Goal: Information Seeking & Learning: Learn about a topic

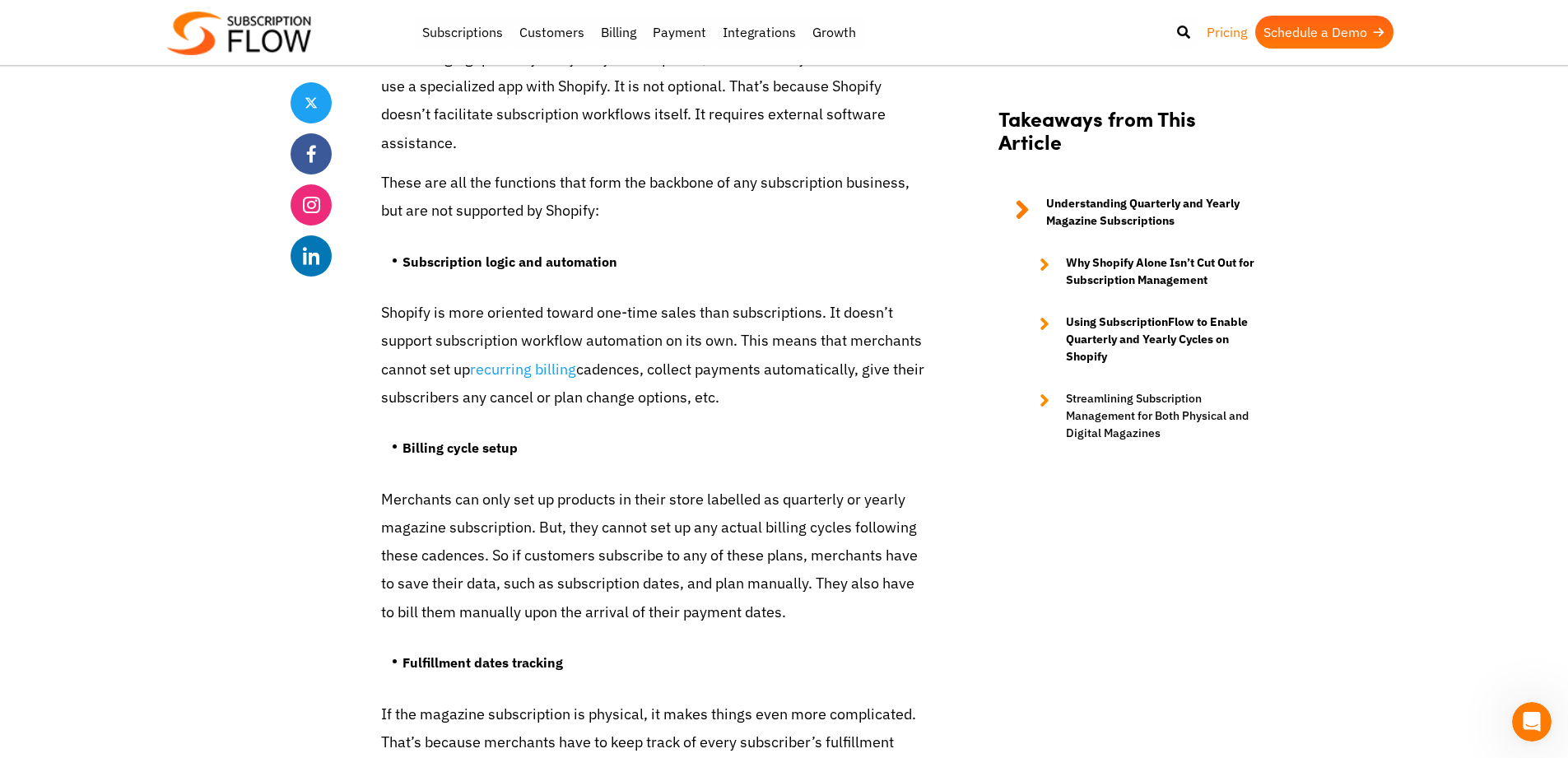
scroll to position [2797, 0]
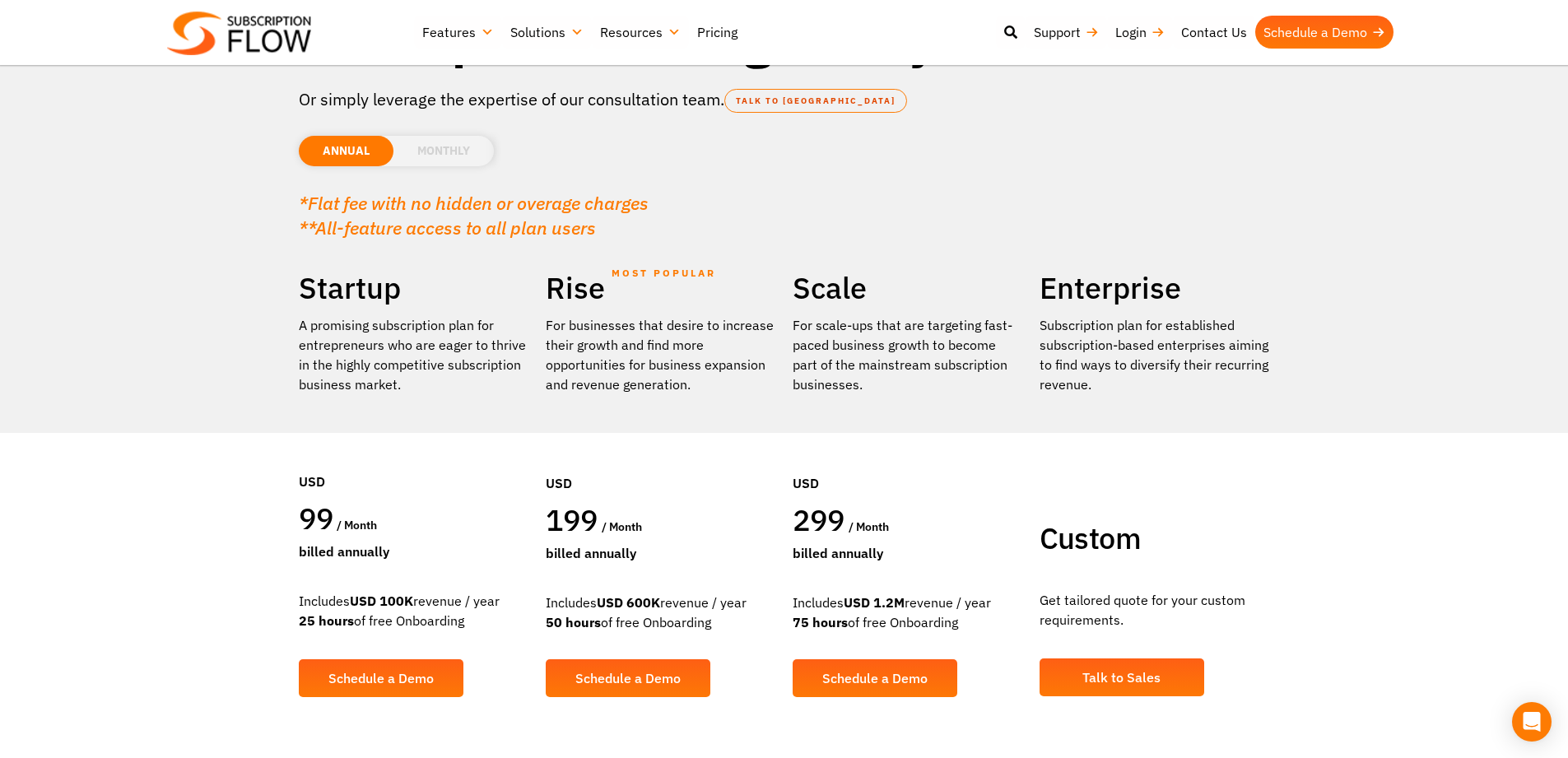
scroll to position [165, 0]
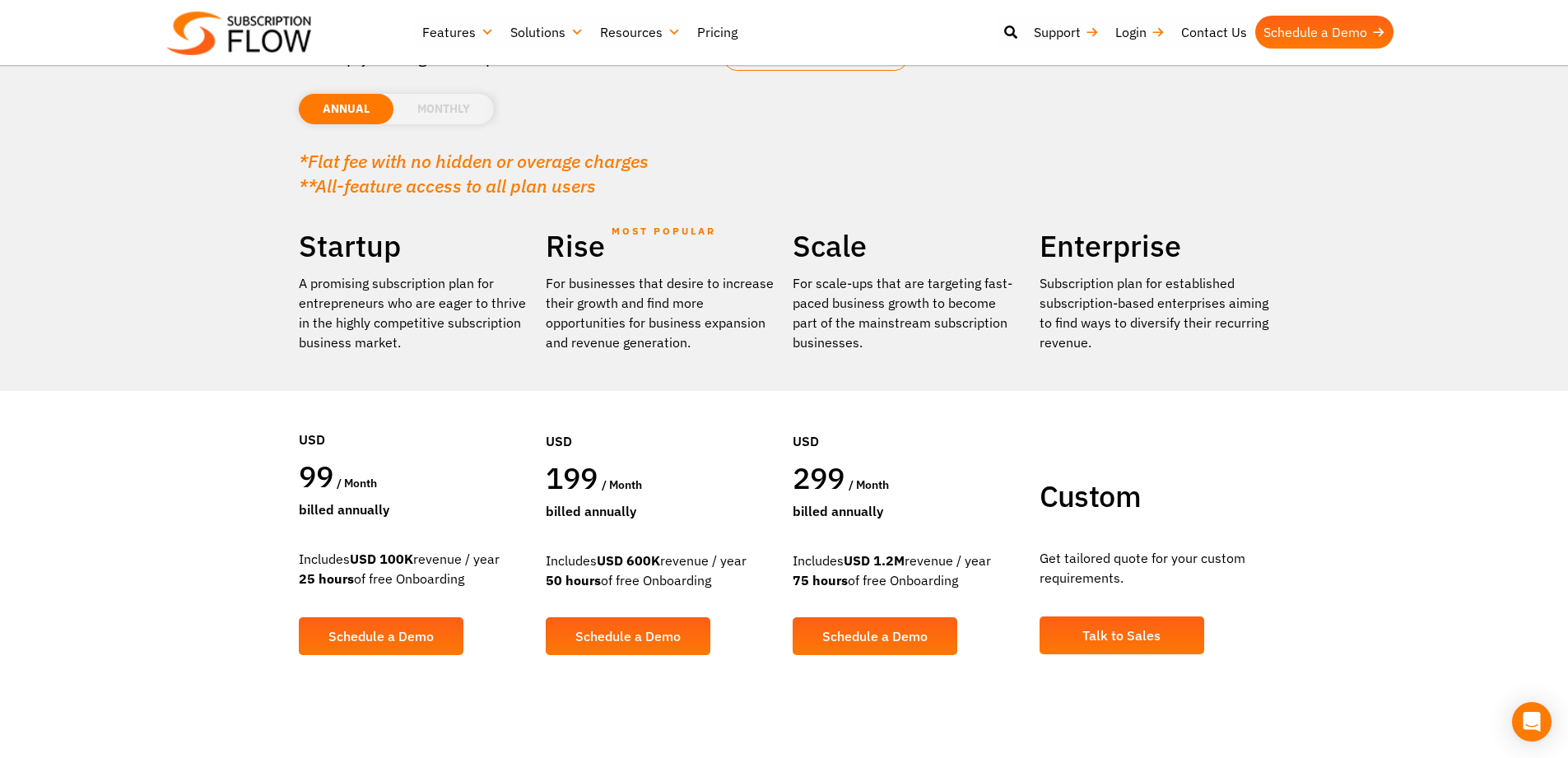
drag, startPoint x: 293, startPoint y: 234, endPoint x: 450, endPoint y: 571, distance: 371.8
click at [450, 571] on div "Startup A promising subscription plan for entrepreneurs who are eager to thrive…" at bounding box center [414, 454] width 247 height 453
drag, startPoint x: 472, startPoint y: 580, endPoint x: 345, endPoint y: 572, distance: 127.3
click at [345, 572] on div "Includes USD 100K revenue / year 25 hours of free Onboarding" at bounding box center [414, 569] width 230 height 40
click at [455, 105] on li "MONTHLY" at bounding box center [443, 110] width 101 height 31
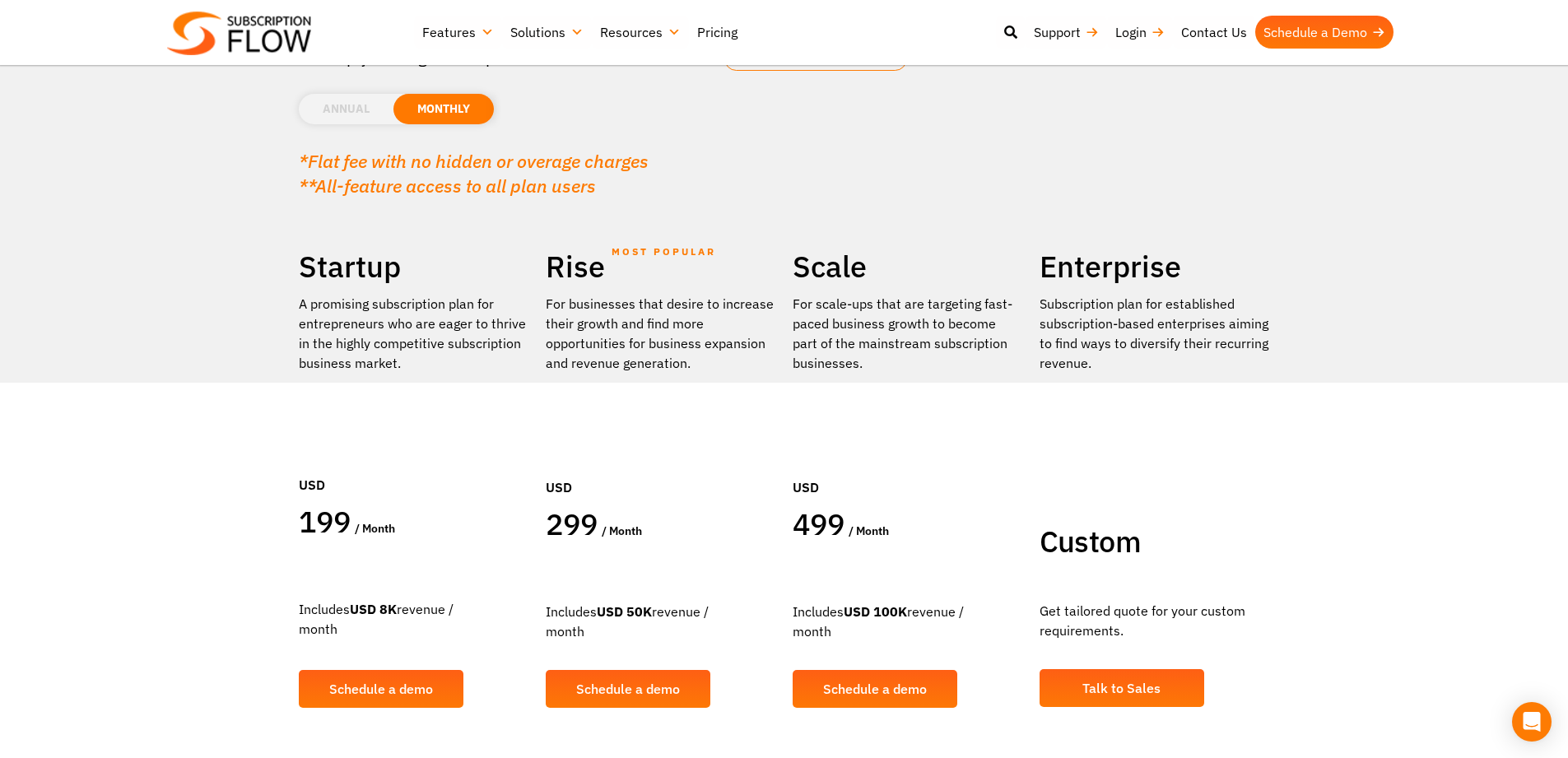
click at [370, 104] on li "ANNUAL" at bounding box center [346, 110] width 94 height 31
